Goal: Task Accomplishment & Management: Complete application form

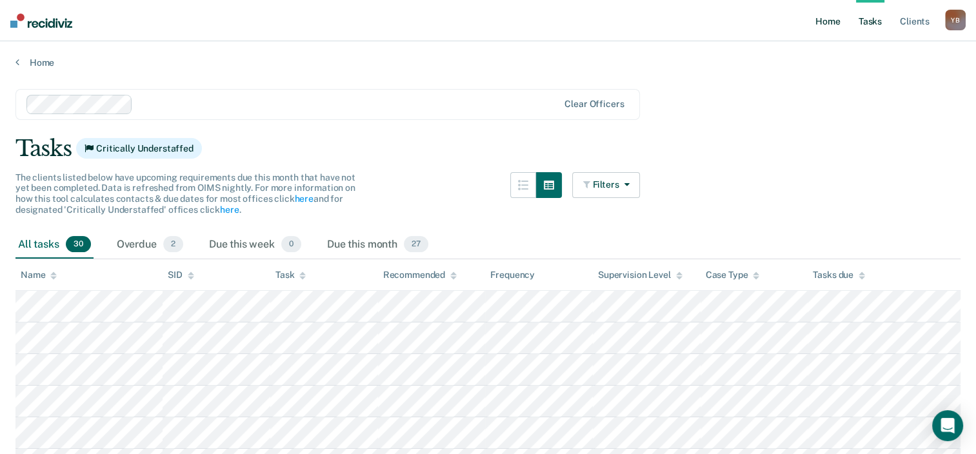
click at [829, 20] on link "Home" at bounding box center [828, 20] width 30 height 41
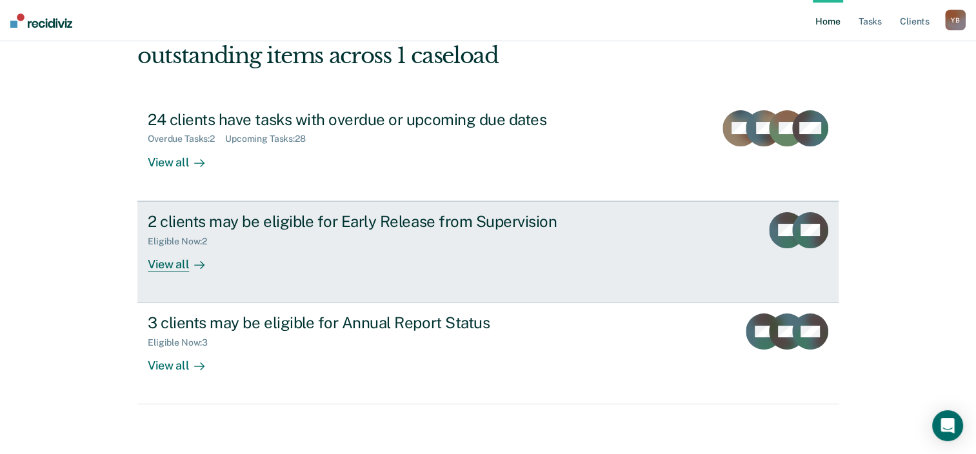
scroll to position [94, 0]
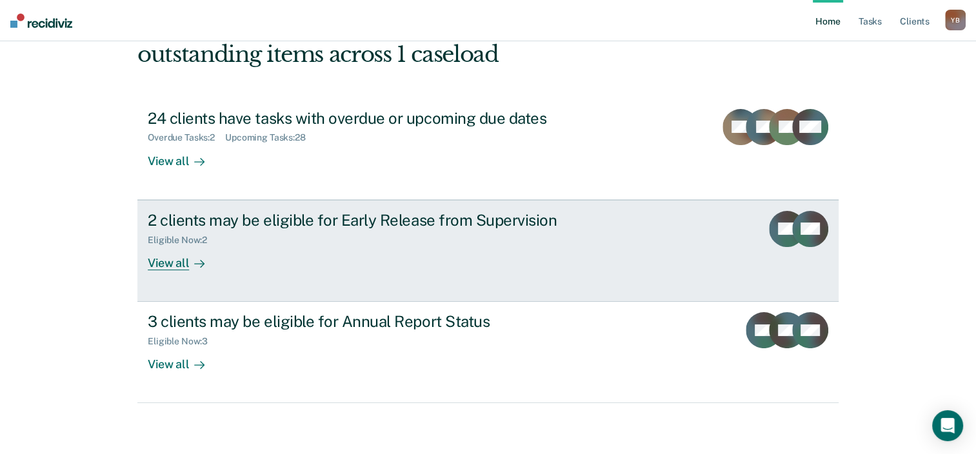
click at [361, 261] on div "2 clients may be eligible for Early Release from Supervision Eligible Now : 2 V…" at bounding box center [390, 240] width 484 height 59
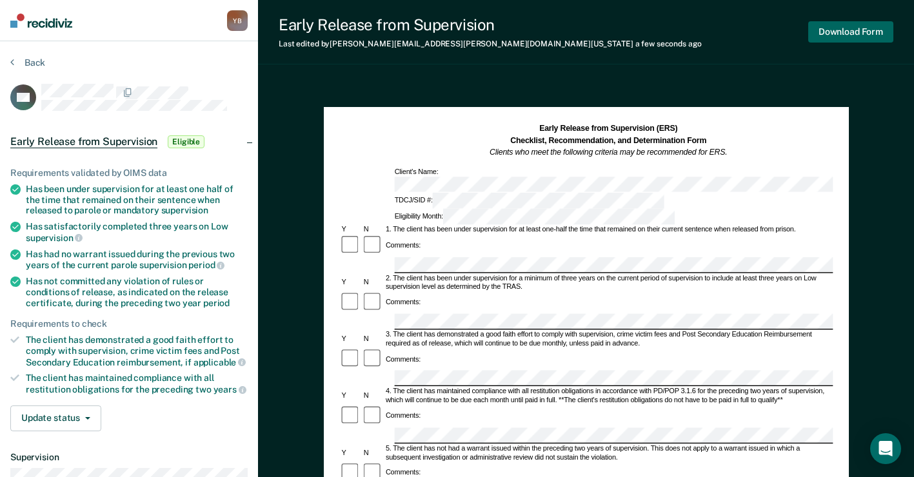
click at [850, 31] on button "Download Form" at bounding box center [850, 31] width 85 height 21
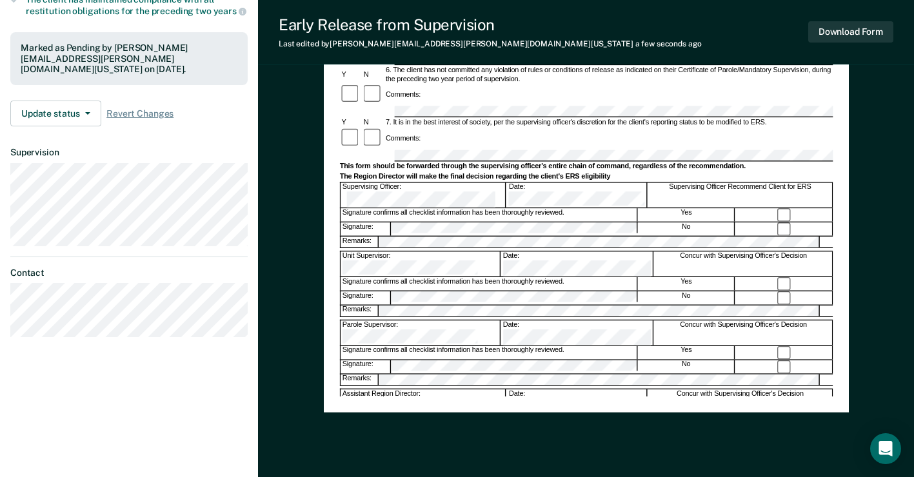
scroll to position [415, 0]
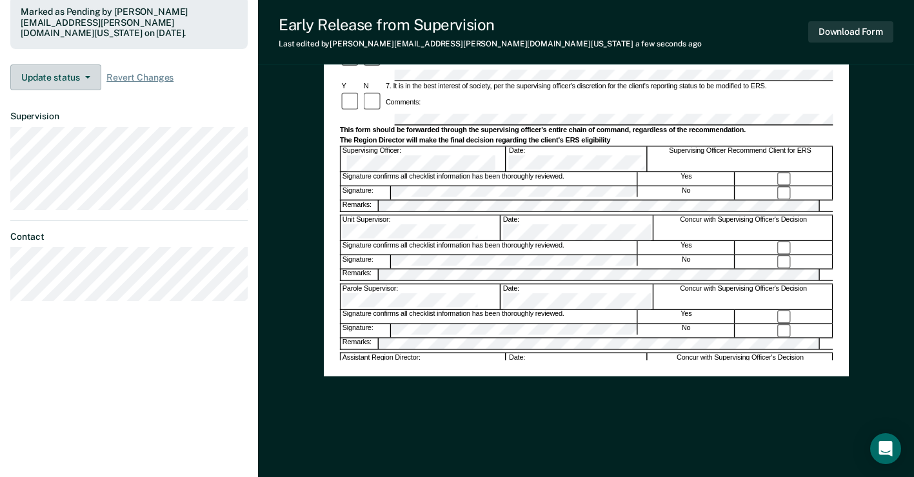
click at [54, 64] on button "Update status" at bounding box center [55, 77] width 91 height 26
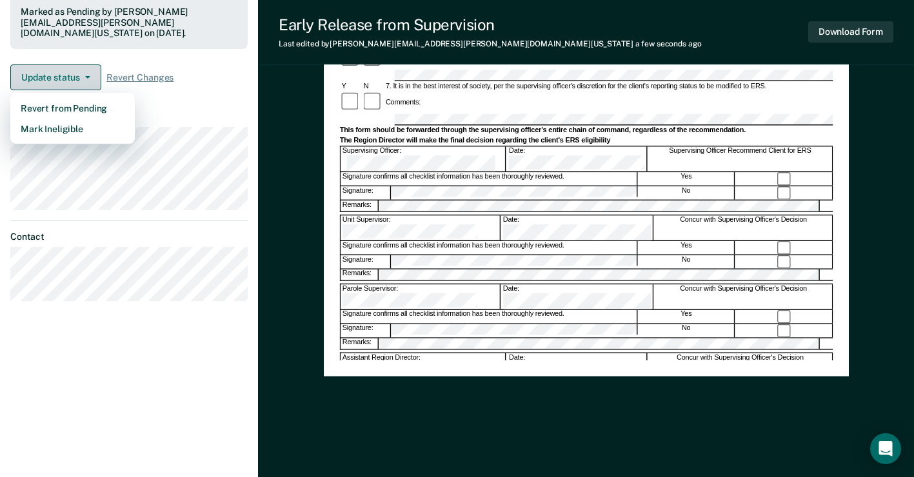
click at [54, 64] on button "Update status" at bounding box center [55, 77] width 91 height 26
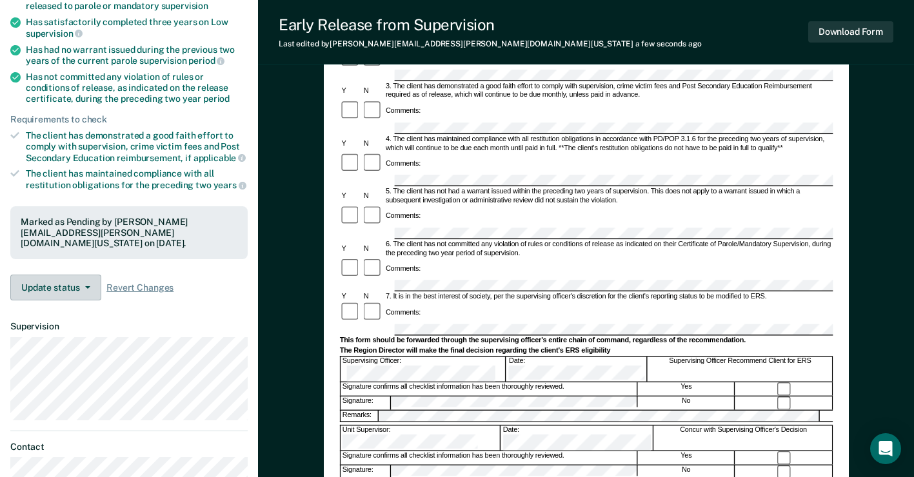
scroll to position [193, 0]
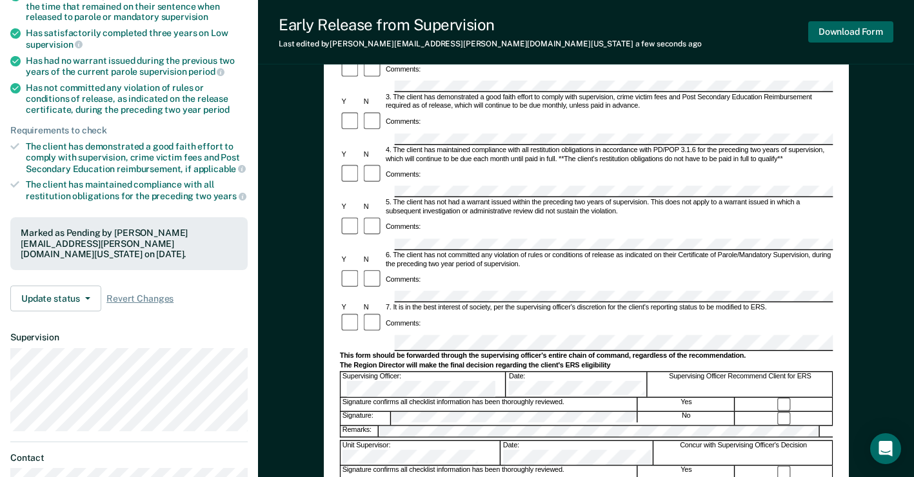
click at [855, 28] on button "Download Form" at bounding box center [850, 31] width 85 height 21
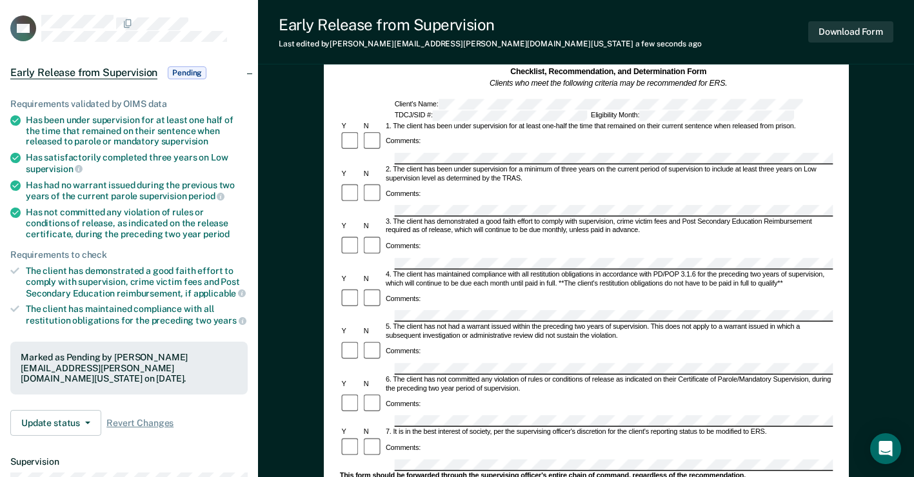
scroll to position [0, 0]
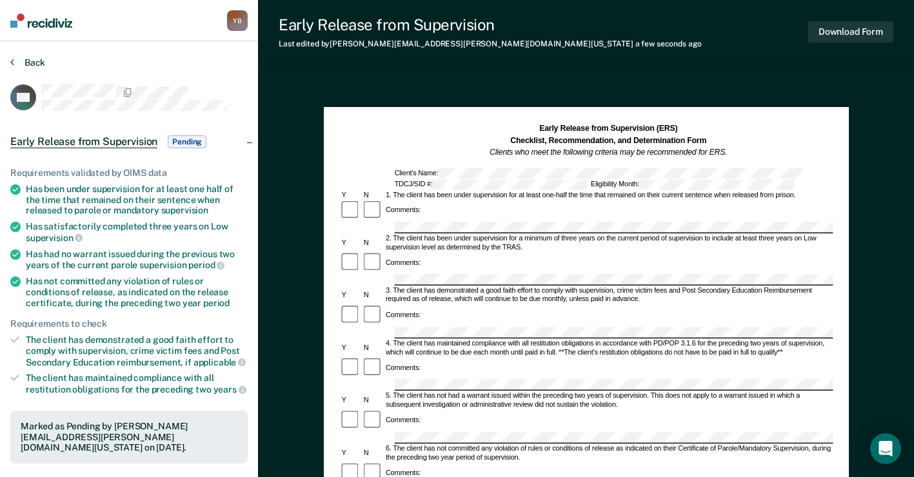
click at [25, 62] on button "Back" at bounding box center [27, 63] width 35 height 12
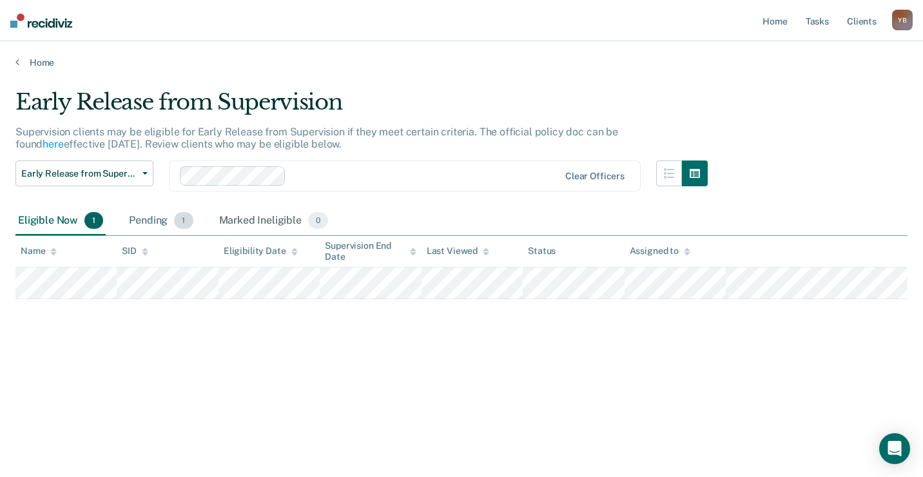
click at [154, 224] on div "Pending 1" at bounding box center [160, 221] width 69 height 28
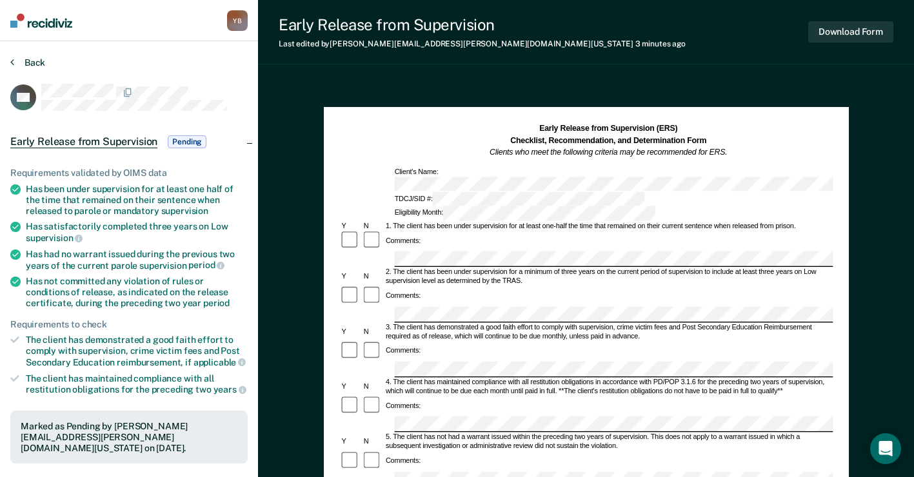
click at [24, 64] on button "Back" at bounding box center [27, 63] width 35 height 12
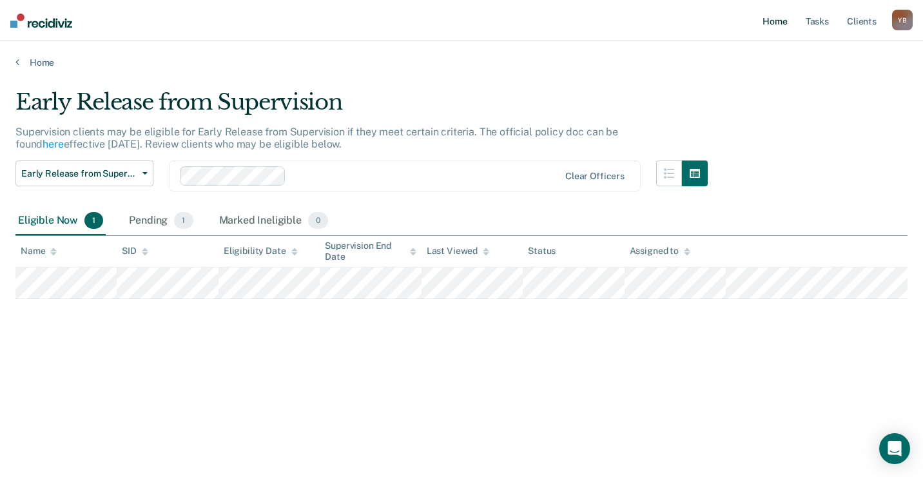
click at [776, 23] on link "Home" at bounding box center [775, 20] width 30 height 41
